Goal: Task Accomplishment & Management: Manage account settings

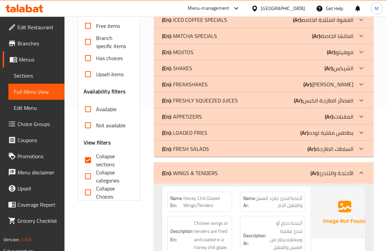
scroll to position [241, 0]
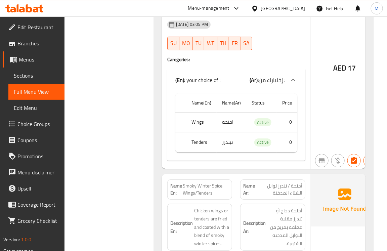
scroll to position [535, 0]
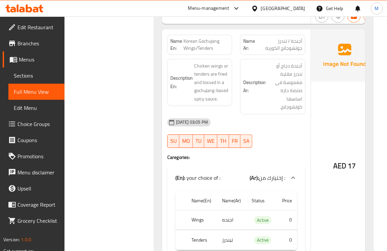
click at [109, 147] on div "Filter Branches Branches Popular filters Free items Branch specific items Has c…" at bounding box center [112, 195] width 76 height 1288
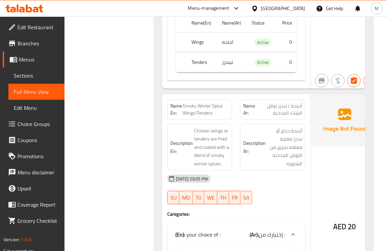
scroll to position [731, 0]
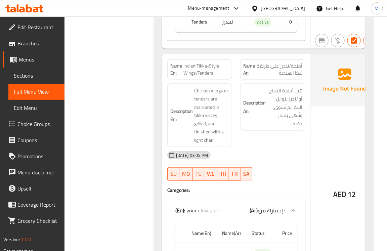
scroll to position [1026, 0]
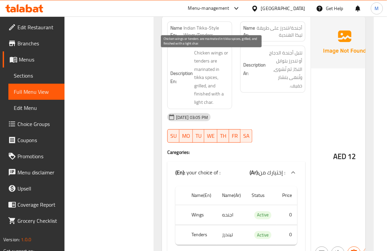
click at [204, 107] on span "Chicken wings or tenders are marinated in tikka spices, grilled, and finished w…" at bounding box center [211, 78] width 35 height 58
copy span "char"
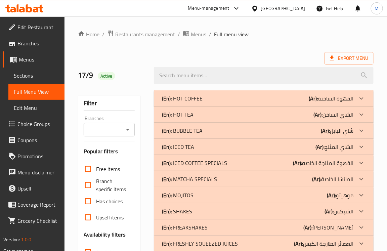
scroll to position [196, 0]
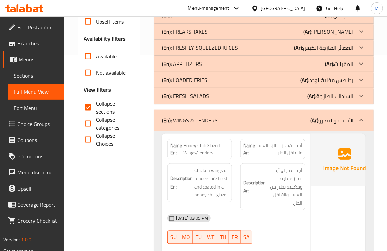
click at [172, 125] on div "(En): WINGS & TENDERS (Ar): الأجنحة والتندرز" at bounding box center [264, 121] width 220 height 22
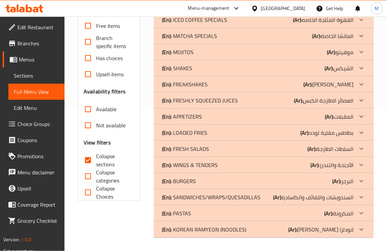
scroll to position [143, 0]
click at [182, 186] on div "(En): BURGERS (Ar): البرجر" at bounding box center [264, 181] width 220 height 16
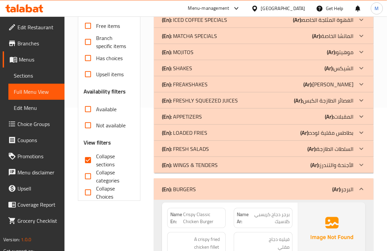
scroll to position [241, 0]
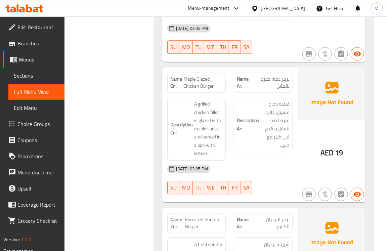
scroll to position [437, 0]
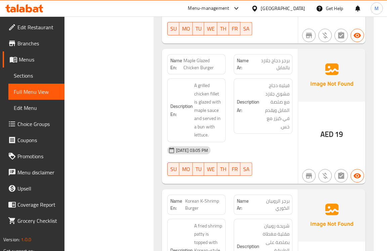
click at [135, 106] on div "Filter Branches Branches Popular filters Free items Branch specific items Has c…" at bounding box center [112, 249] width 76 height 1200
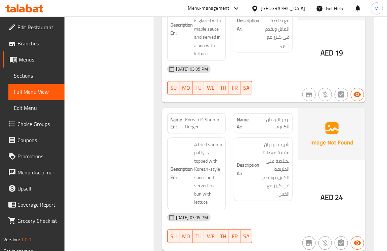
scroll to position [535, 0]
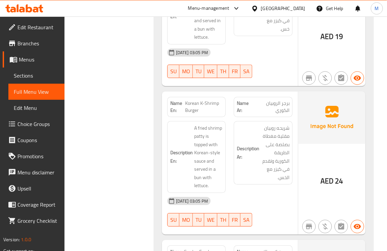
click at [115, 156] on div "Filter Branches Branches Popular filters Free items Branch specific items Has c…" at bounding box center [112, 151] width 76 height 1200
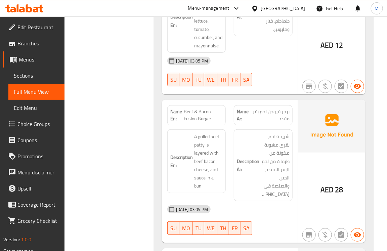
scroll to position [829, 0]
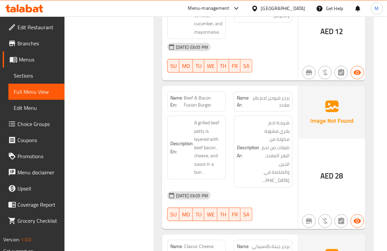
click at [200, 98] on span "Beef & Bacon Fusion Burger" at bounding box center [203, 101] width 39 height 14
copy span "Beef & Bacon Fusion Burger"
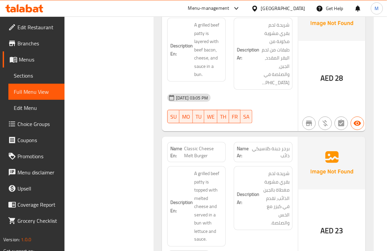
scroll to position [1026, 0]
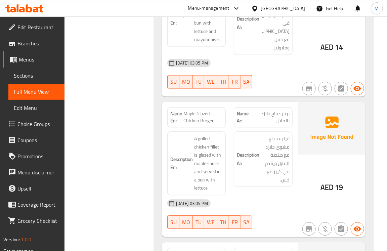
scroll to position [196, 0]
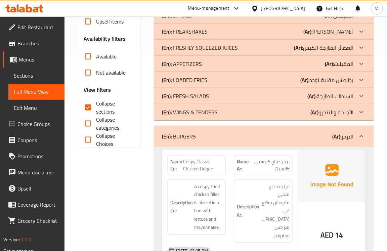
click at [183, 132] on p "(En): BURGERS" at bounding box center [179, 136] width 34 height 8
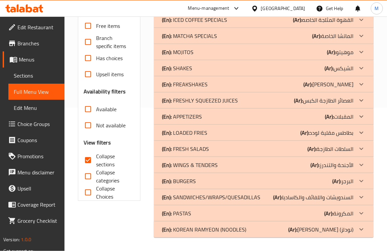
scroll to position [143, 0]
click at [176, 194] on p "(En): SANDWICHES/WRAPS/QUESADILLAS" at bounding box center [211, 197] width 98 height 8
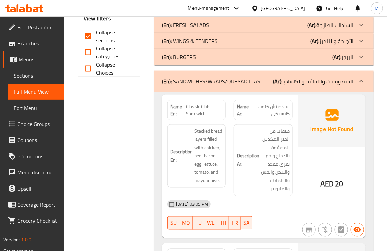
scroll to position [241, 0]
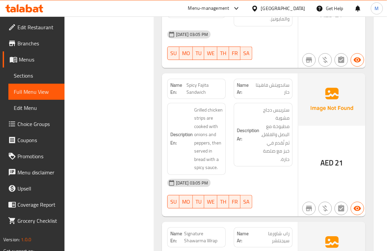
click at [129, 138] on div "Filter Branches Branches Popular filters Free items Branch specific items Has c…" at bounding box center [112, 183] width 76 height 1068
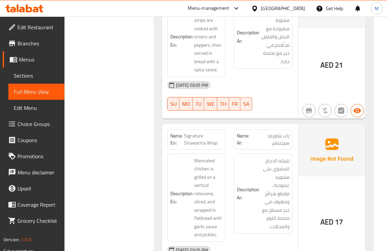
click at [142, 147] on div "Filter Branches Branches Popular filters Free items Branch specific items Has c…" at bounding box center [112, 85] width 76 height 1068
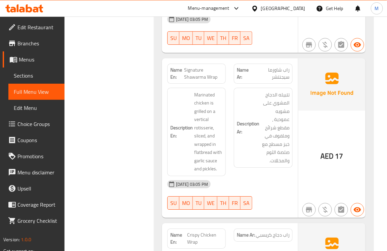
scroll to position [633, 0]
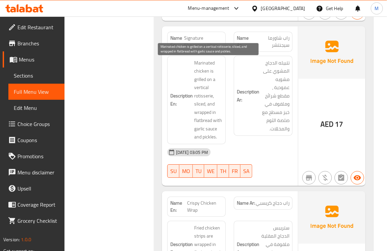
click at [198, 97] on span "Marinated chicken is grilled on a vertical rotisserie, sliced, and wrapped in f…" at bounding box center [208, 100] width 29 height 82
copy span "rotisserie"
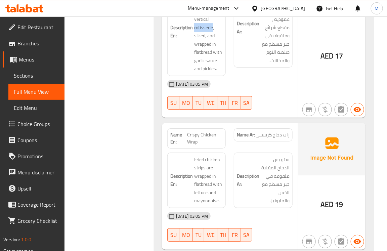
scroll to position [731, 0]
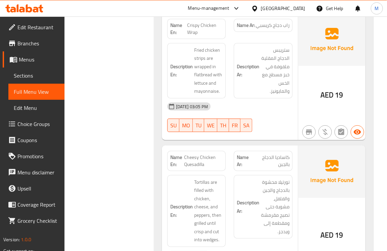
scroll to position [829, 0]
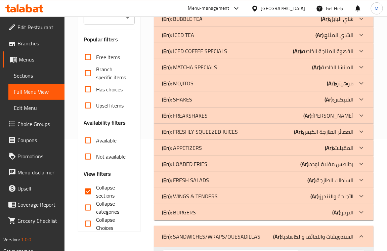
scroll to position [130, 0]
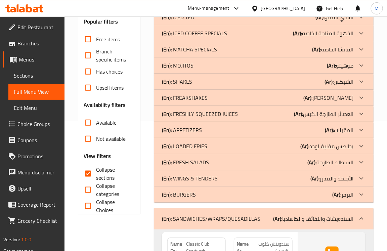
click at [186, 215] on p "(En): SANDWICHES/WRAPS/QUESADILLAS" at bounding box center [211, 219] width 98 height 8
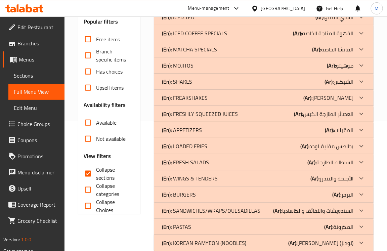
scroll to position [143, 0]
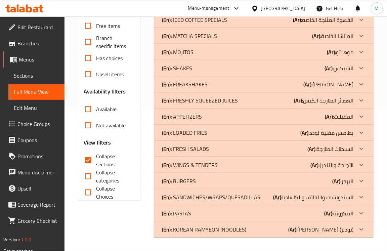
click at [178, 216] on p "(En): PASTAS" at bounding box center [176, 213] width 29 height 8
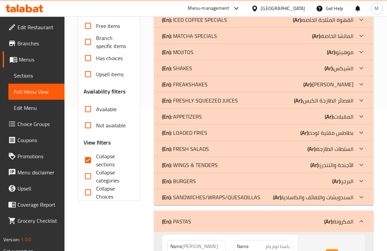
scroll to position [340, 0]
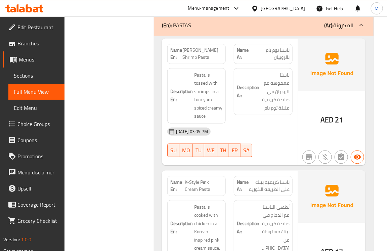
click at [142, 109] on div "Filter Branches Branches Popular filters Free items Branch specific items Has c…" at bounding box center [112, 243] width 76 height 993
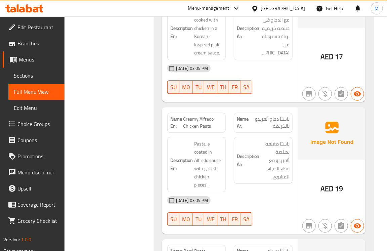
scroll to position [437, 0]
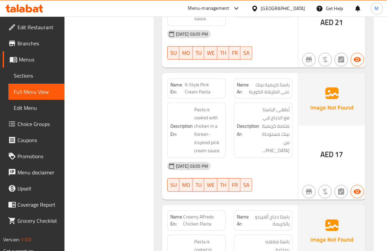
click at [110, 162] on div "Filter Branches Branches Popular filters Free items Branch specific items Has c…" at bounding box center [112, 145] width 76 height 993
drag, startPoint x: 199, startPoint y: 84, endPoint x: 178, endPoint y: 86, distance: 20.6
click at [178, 86] on p "Name En: K-Style Pink Cream Pasta" at bounding box center [196, 88] width 52 height 14
click at [188, 85] on span "K-Style Pink Cream Pasta" at bounding box center [204, 88] width 38 height 14
drag, startPoint x: 199, startPoint y: 85, endPoint x: 186, endPoint y: 86, distance: 12.9
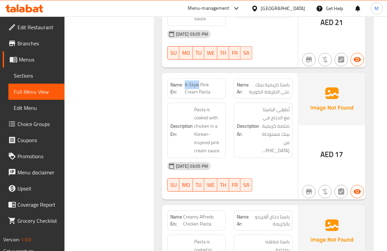
click at [186, 86] on span "K-Style Pink Cream Pasta" at bounding box center [204, 88] width 38 height 14
copy span "K-Style"
click at [197, 85] on span "K-Style Pink Cream Pasta" at bounding box center [204, 88] width 38 height 14
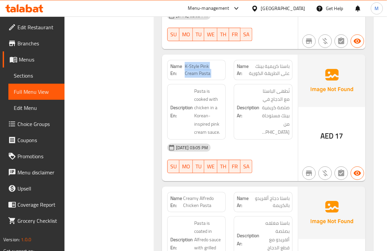
scroll to position [535, 0]
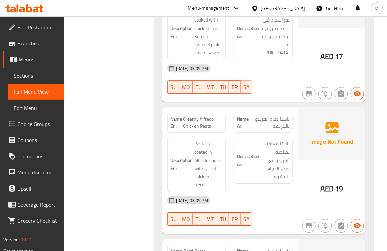
click at [108, 160] on div "Filter Branches Branches Popular filters Free items Branch specific items Has c…" at bounding box center [112, 47] width 76 height 993
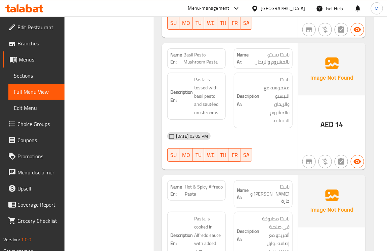
scroll to position [829, 0]
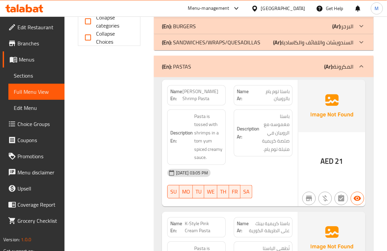
scroll to position [340, 0]
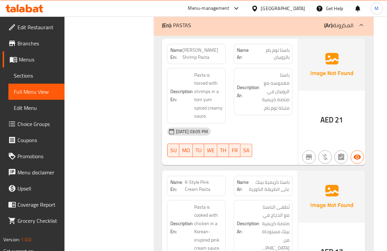
click at [198, 32] on div "(En): PASTAS (Ar): المكرونة" at bounding box center [264, 25] width 220 height 22
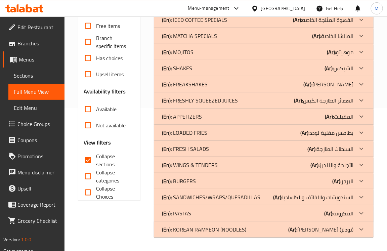
scroll to position [143, 0]
click at [196, 234] on p "(En): KOREAN RAMYEON (NOODLES)" at bounding box center [204, 230] width 84 height 8
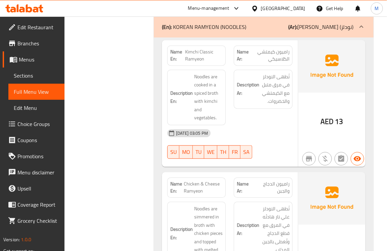
scroll to position [340, 0]
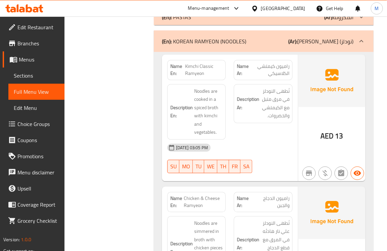
click at [94, 144] on div "Filter Branches Branches Popular filters Free items Branch specific items Has c…" at bounding box center [112, 175] width 76 height 857
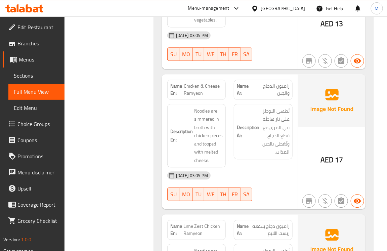
scroll to position [437, 0]
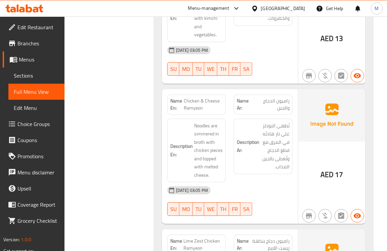
click at [117, 149] on div "Filter Branches Branches Popular filters Free items Branch specific items Has c…" at bounding box center [112, 77] width 76 height 857
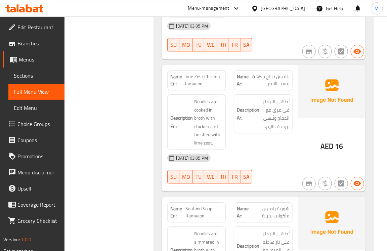
scroll to position [634, 0]
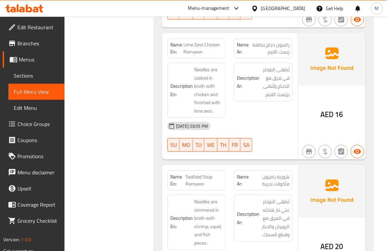
click at [208, 52] on span "Lime Zest Chicken Ramyeon" at bounding box center [203, 48] width 39 height 14
copy span "Lime Zest Chicken Ramyeon"
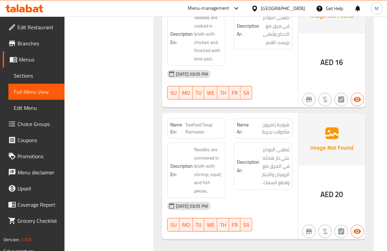
scroll to position [703, 0]
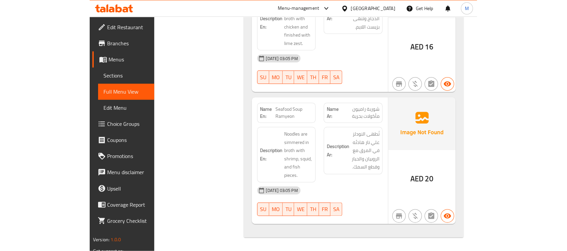
scroll to position [542, 0]
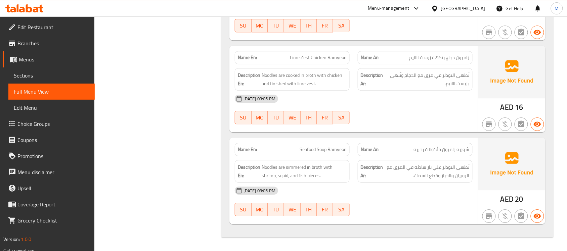
click at [33, 60] on span "Menus" at bounding box center [54, 59] width 71 height 8
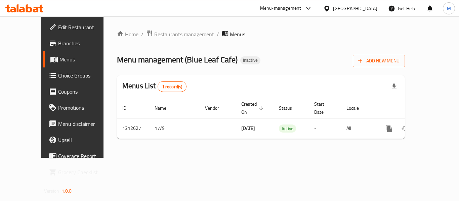
drag, startPoint x: 534, startPoint y: 0, endPoint x: 270, endPoint y: 45, distance: 267.3
click at [268, 45] on div "Home / Restaurants management / Menus Menu management ( Blue Leaf Cafe ) Inacti…" at bounding box center [261, 87] width 288 height 115
click at [387, 64] on span "Add New Menu" at bounding box center [378, 61] width 41 height 8
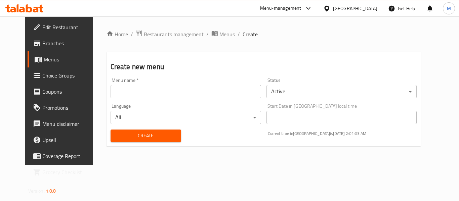
click at [378, 73] on div "Create new menu Menu name   * Menu name * Status Active ​ Language All ​ Start …" at bounding box center [264, 99] width 315 height 94
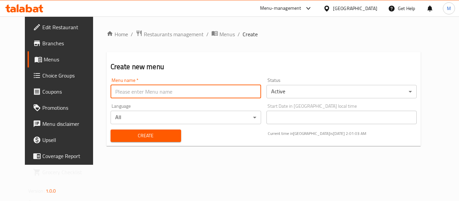
click at [133, 88] on input "text" at bounding box center [186, 91] width 151 height 13
paste input "342000953"
type input "342000953"
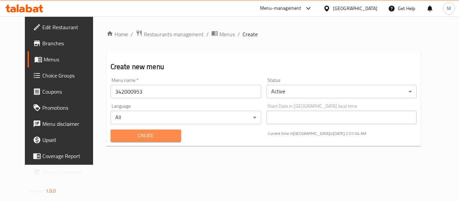
click at [116, 136] on span "Create" at bounding box center [146, 136] width 60 height 8
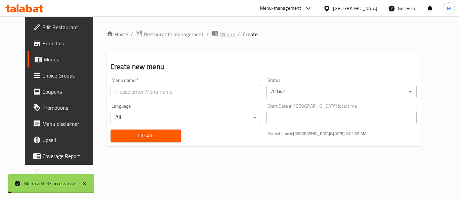
click at [220, 36] on span "Menus" at bounding box center [227, 34] width 15 height 8
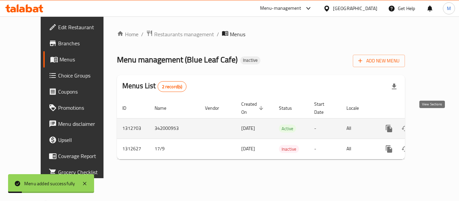
click at [387, 125] on icon "enhanced table" at bounding box center [438, 129] width 8 height 8
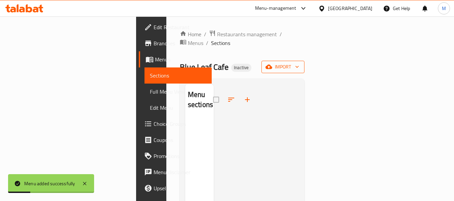
click at [301, 64] on icon "button" at bounding box center [297, 67] width 7 height 7
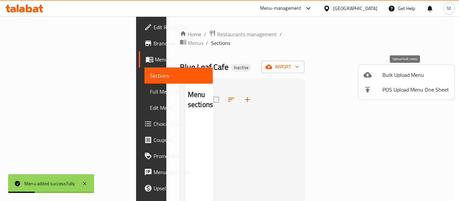
click at [387, 74] on span "Bulk Upload Menu" at bounding box center [416, 75] width 67 height 8
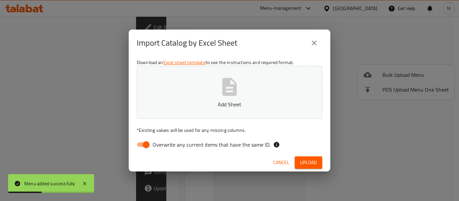
click at [212, 144] on span "Overwrite any current items that have the same ID." at bounding box center [212, 145] width 118 height 8
click at [165, 144] on input "Overwrite any current items that have the same ID." at bounding box center [146, 144] width 38 height 13
checkbox input "false"
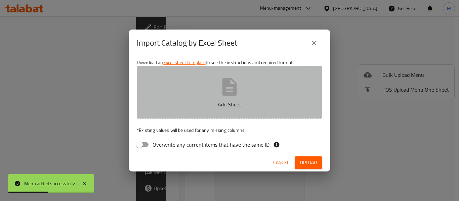
click at [227, 107] on p "Add Sheet" at bounding box center [229, 105] width 165 height 8
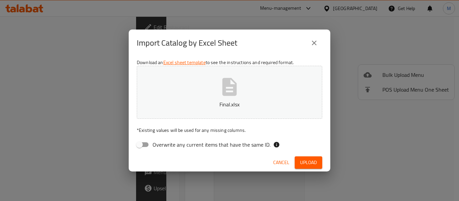
click at [307, 162] on span "Upload" at bounding box center [308, 163] width 17 height 8
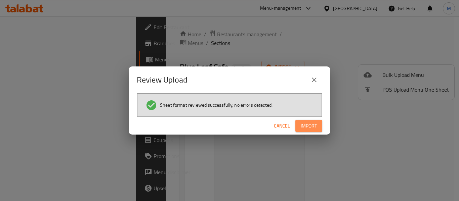
click at [304, 125] on span "Import" at bounding box center [309, 126] width 16 height 8
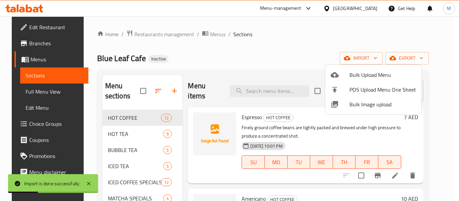
click at [39, 93] on div at bounding box center [229, 100] width 459 height 201
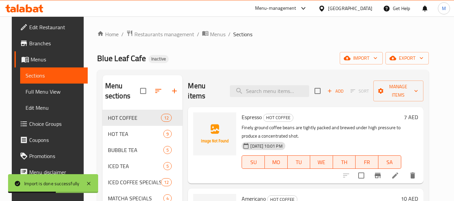
click at [39, 92] on span "Full Menu View" at bounding box center [54, 92] width 57 height 8
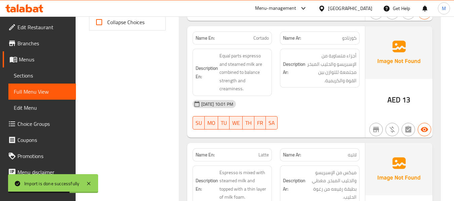
scroll to position [235, 0]
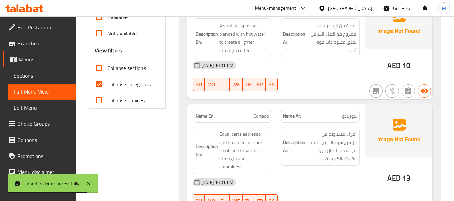
click at [109, 87] on span "Collapse categories" at bounding box center [128, 84] width 43 height 8
click at [107, 87] on input "Collapse categories" at bounding box center [99, 84] width 16 height 16
checkbox input "false"
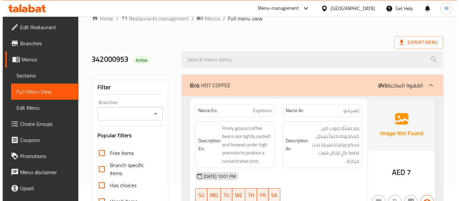
scroll to position [0, 0]
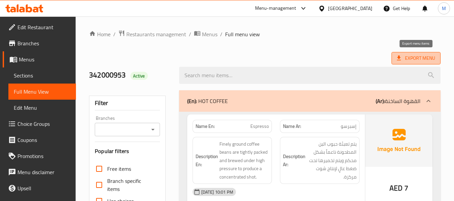
click at [387, 59] on span "Export Menu" at bounding box center [416, 58] width 38 height 8
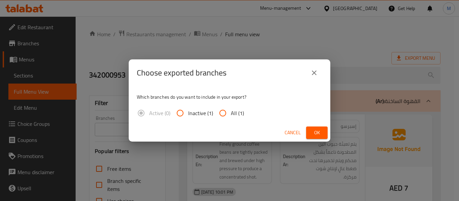
click at [315, 71] on icon "close" at bounding box center [314, 73] width 8 height 8
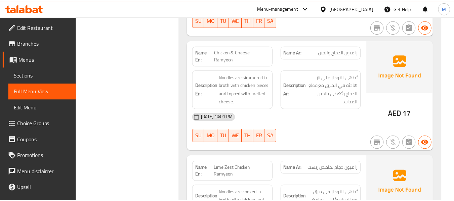
scroll to position [13706, 0]
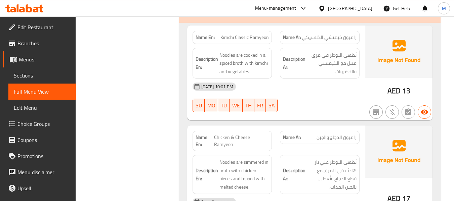
click at [33, 72] on span "Sections" at bounding box center [42, 76] width 57 height 8
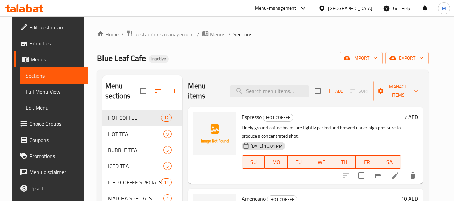
click at [210, 34] on span "Menus" at bounding box center [217, 34] width 15 height 8
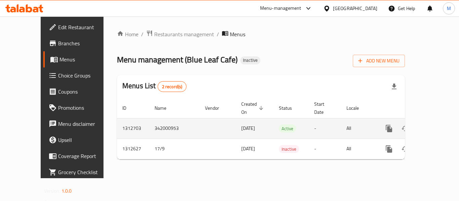
click at [387, 125] on icon "enhanced table" at bounding box center [438, 129] width 8 height 8
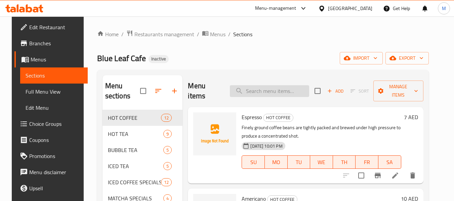
click at [244, 91] on input "search" at bounding box center [269, 91] width 79 height 12
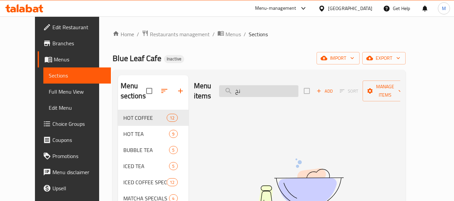
type input "ن"
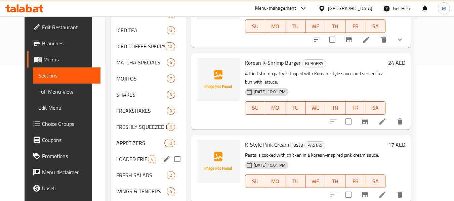
scroll to position [221, 0]
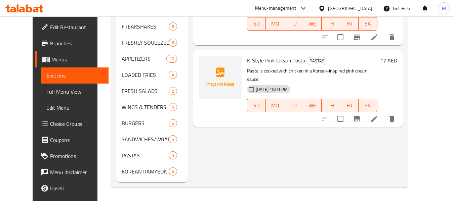
type input "[DEMOGRAPHIC_DATA]"
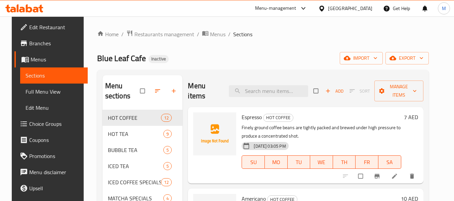
click at [33, 28] on span "Edit Restaurant" at bounding box center [55, 27] width 53 height 8
